Goal: Transaction & Acquisition: Download file/media

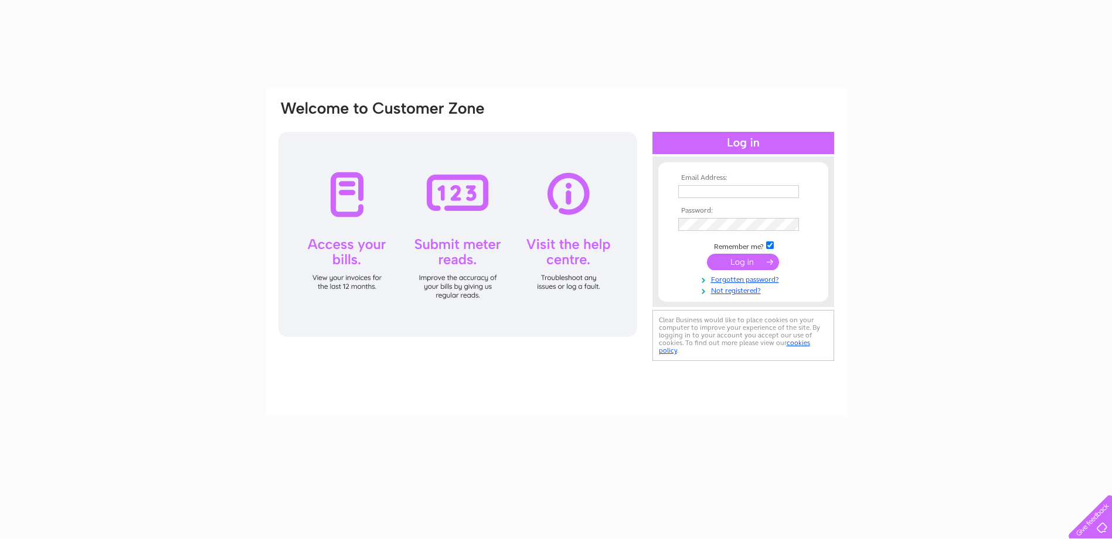
type input "leedavies_1971@live.co.uk"
click at [746, 263] on input "submit" at bounding box center [743, 262] width 72 height 16
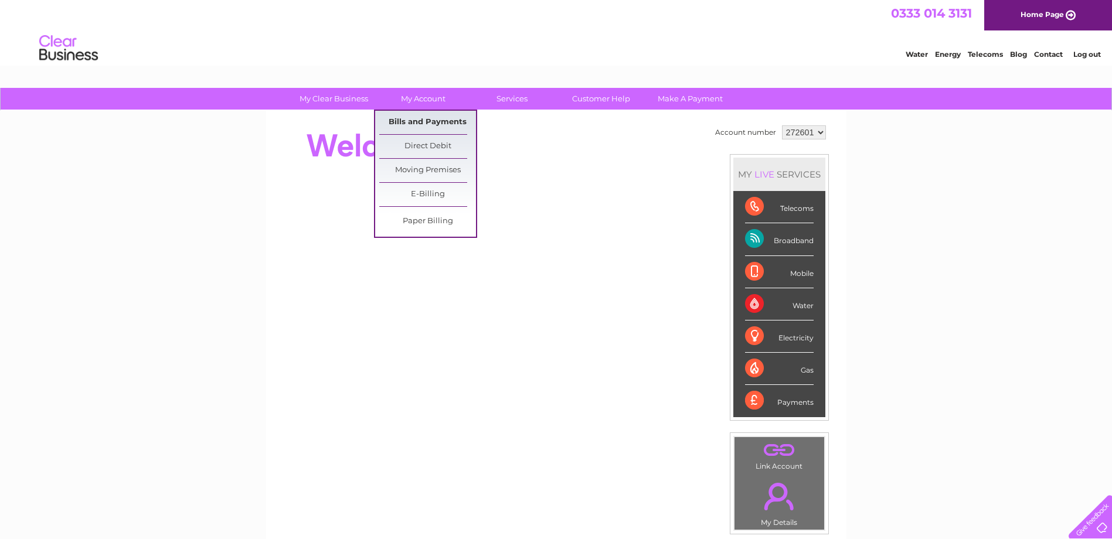
click at [418, 123] on link "Bills and Payments" at bounding box center [427, 122] width 97 height 23
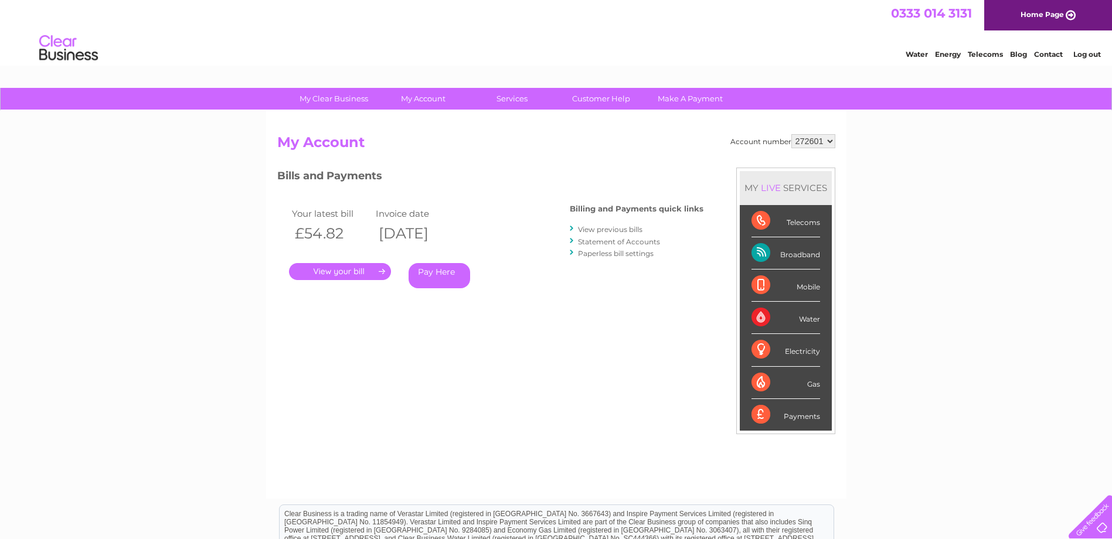
click at [338, 271] on link "." at bounding box center [340, 271] width 102 height 17
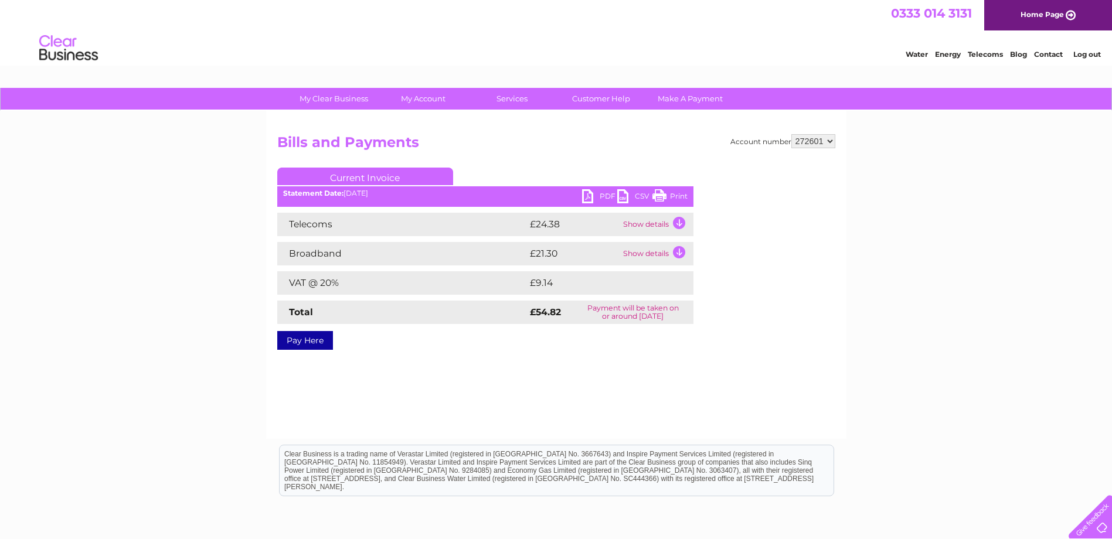
click at [604, 196] on link "PDF" at bounding box center [599, 197] width 35 height 17
click at [675, 253] on td "Show details" at bounding box center [656, 253] width 73 height 23
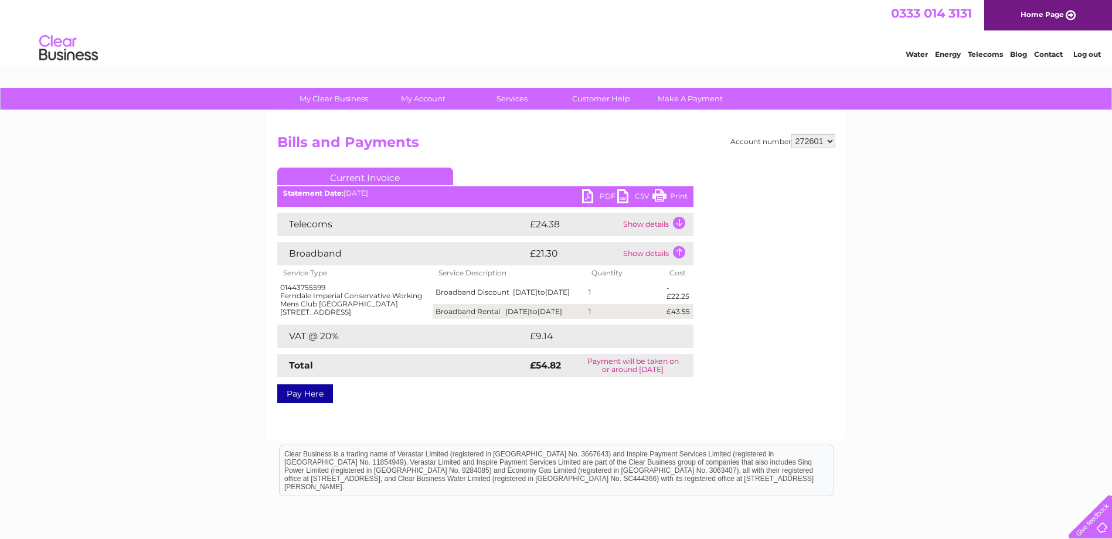
click at [678, 222] on td "Show details" at bounding box center [656, 224] width 73 height 23
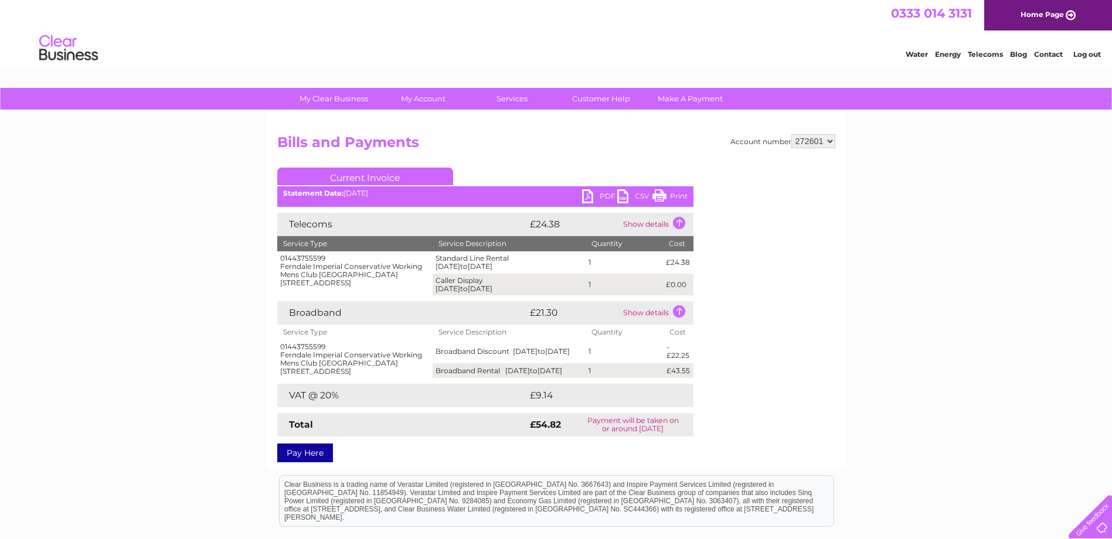
click at [1099, 531] on div at bounding box center [1088, 515] width 48 height 48
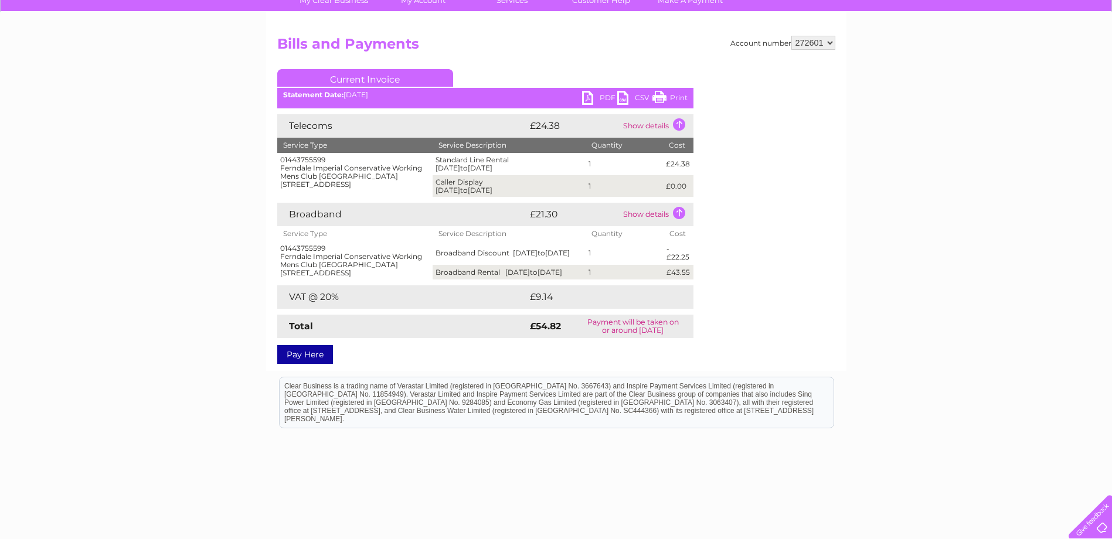
scroll to position [145, 0]
